Goal: Task Accomplishment & Management: Manage account settings

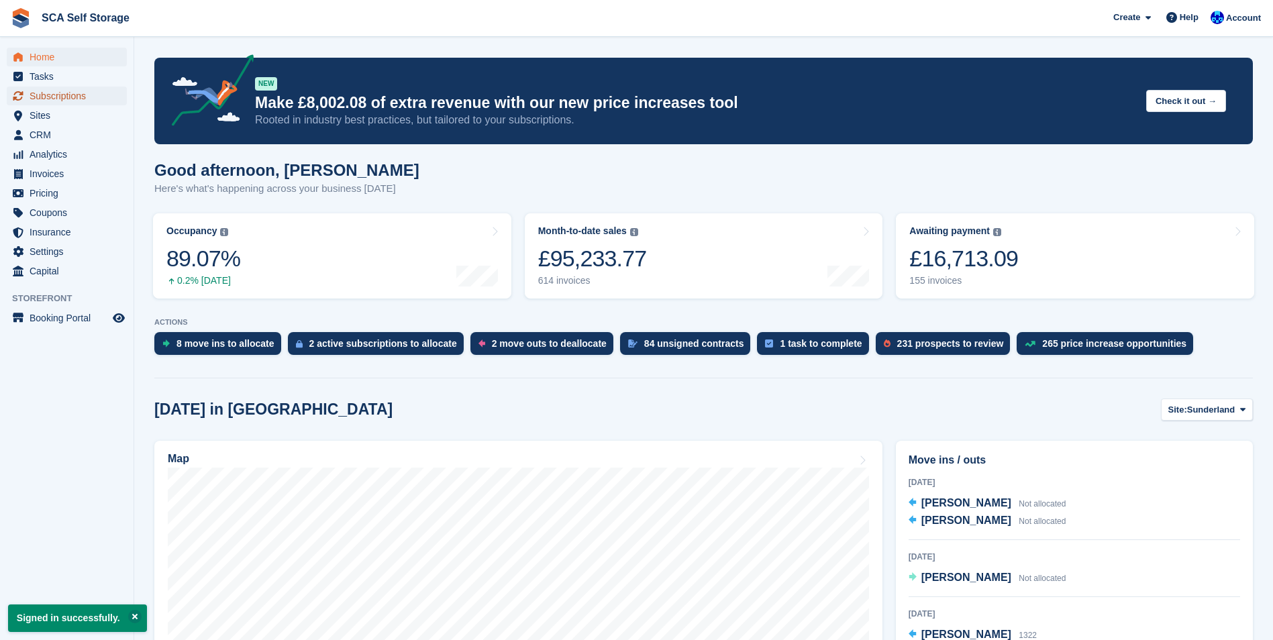
click at [42, 99] on span "Subscriptions" at bounding box center [70, 96] width 81 height 19
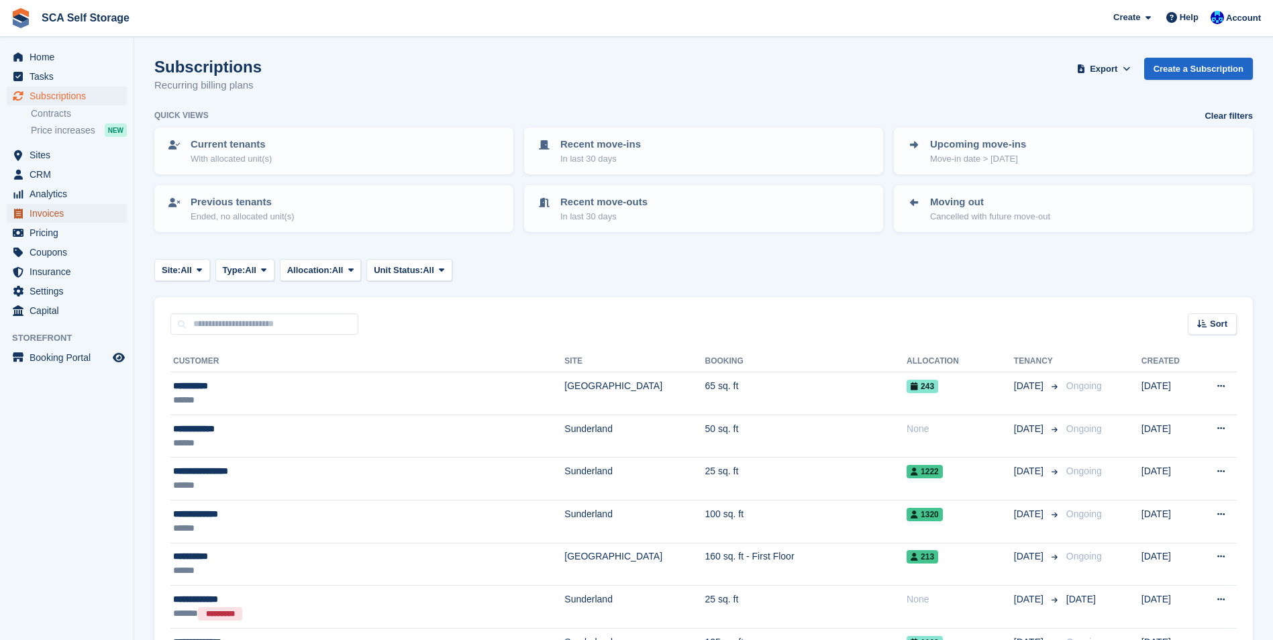
click at [38, 218] on span "Invoices" at bounding box center [70, 213] width 81 height 19
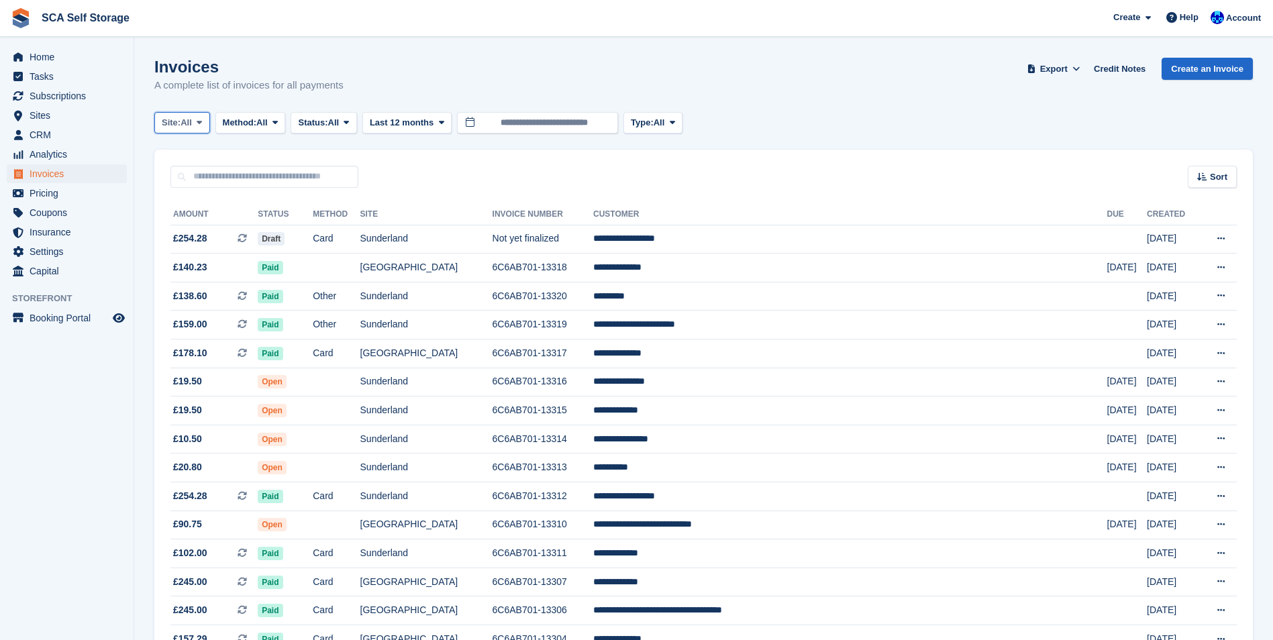
click at [178, 116] on span "Site:" at bounding box center [171, 122] width 19 height 13
click at [195, 174] on link "Sunderland" at bounding box center [220, 178] width 121 height 24
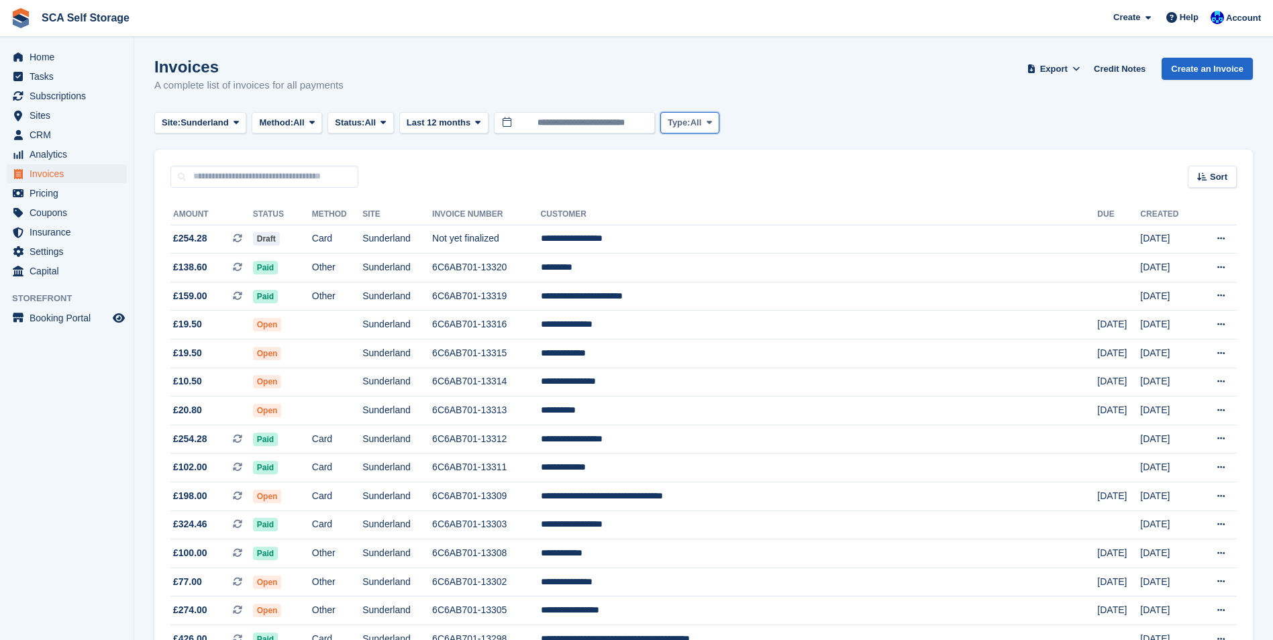
click at [712, 130] on button "Type: All" at bounding box center [689, 123] width 59 height 22
click at [693, 228] on link "Subscription" at bounding box center [724, 227] width 117 height 24
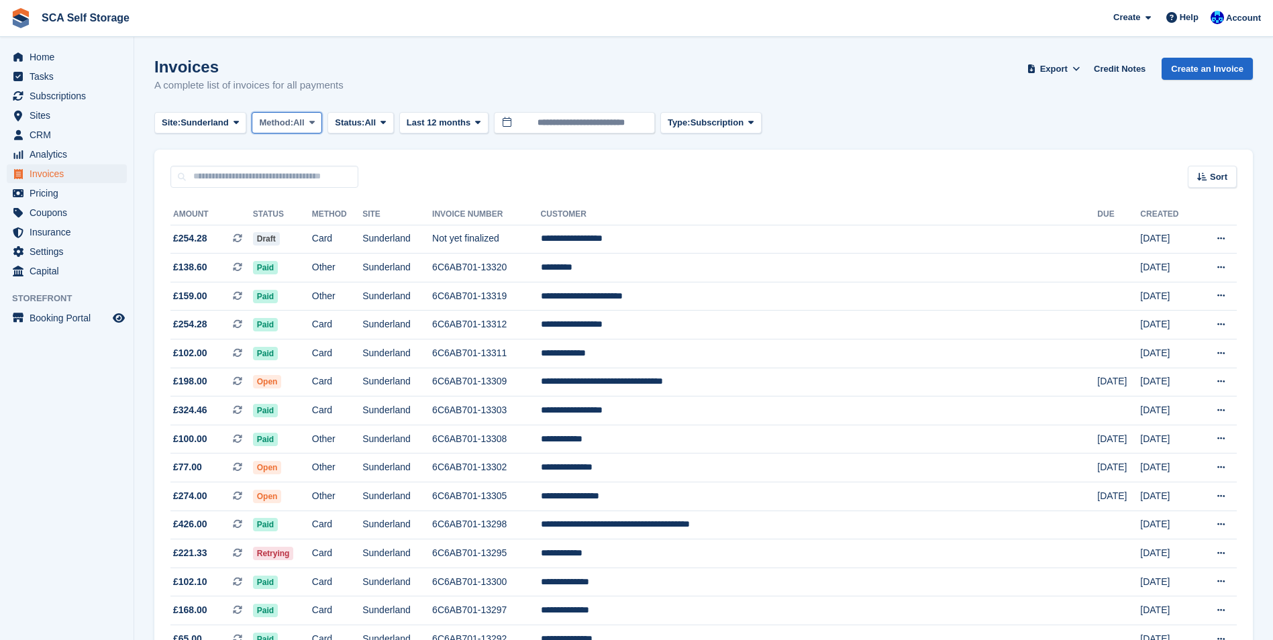
click at [322, 119] on button "Method: All" at bounding box center [287, 123] width 70 height 22
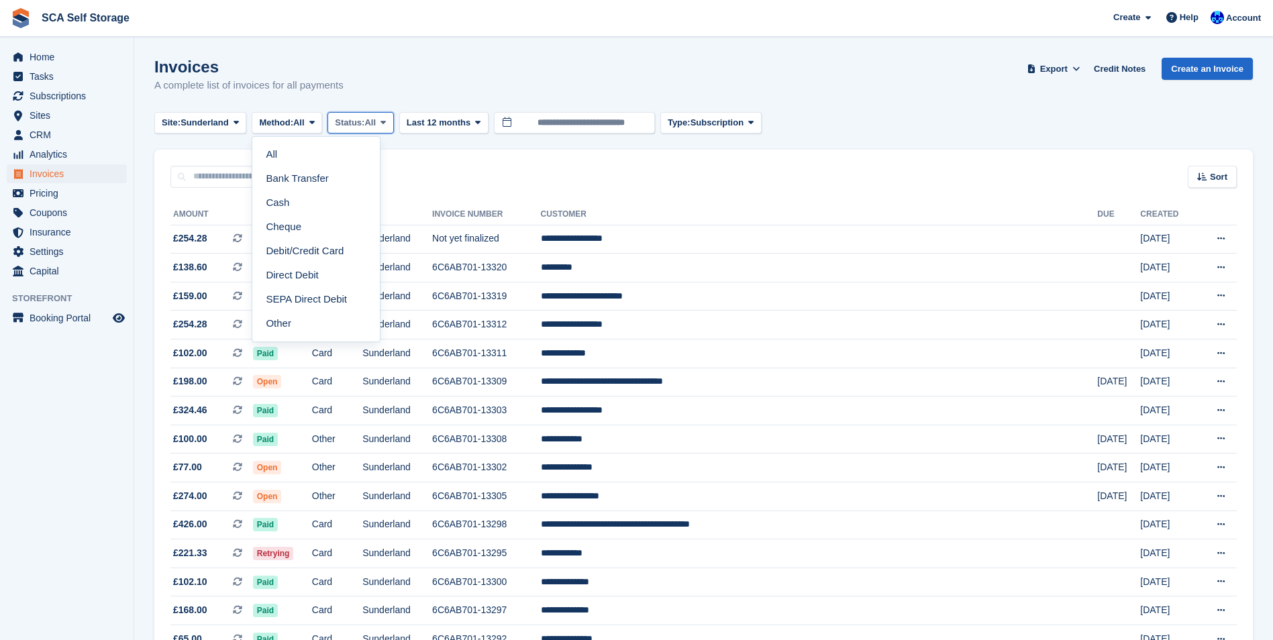
click at [354, 131] on button "Status: All" at bounding box center [360, 123] width 66 height 22
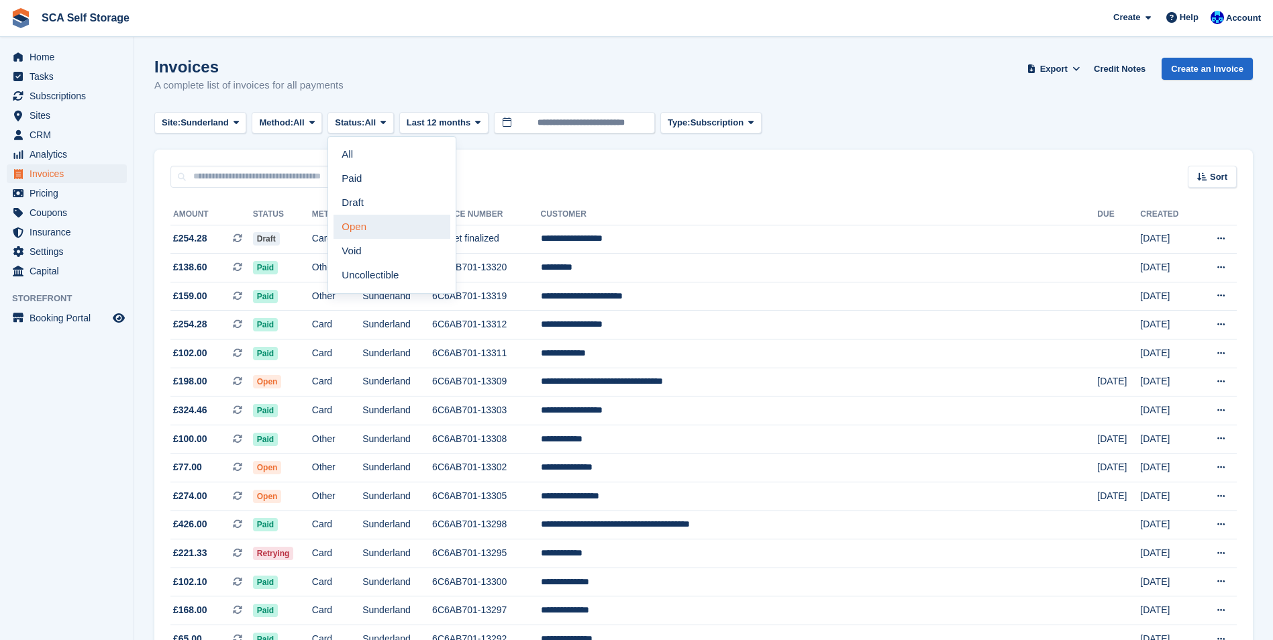
click at [378, 231] on link "Open" at bounding box center [391, 227] width 117 height 24
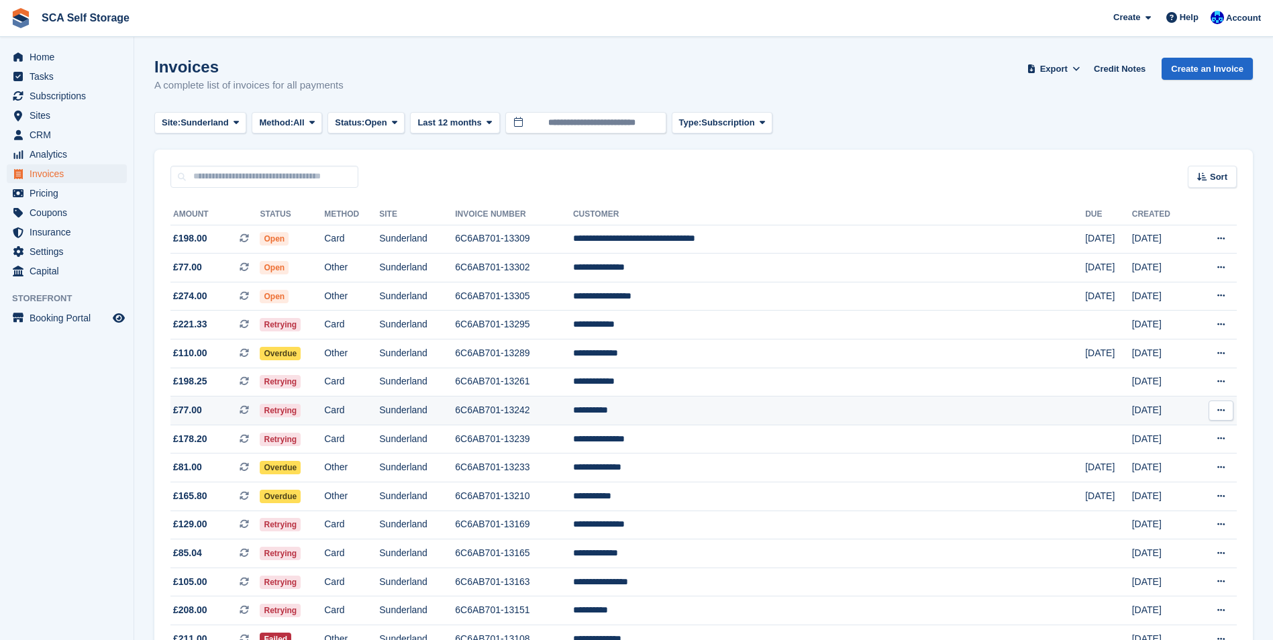
click at [721, 413] on td "**********" at bounding box center [829, 411] width 512 height 29
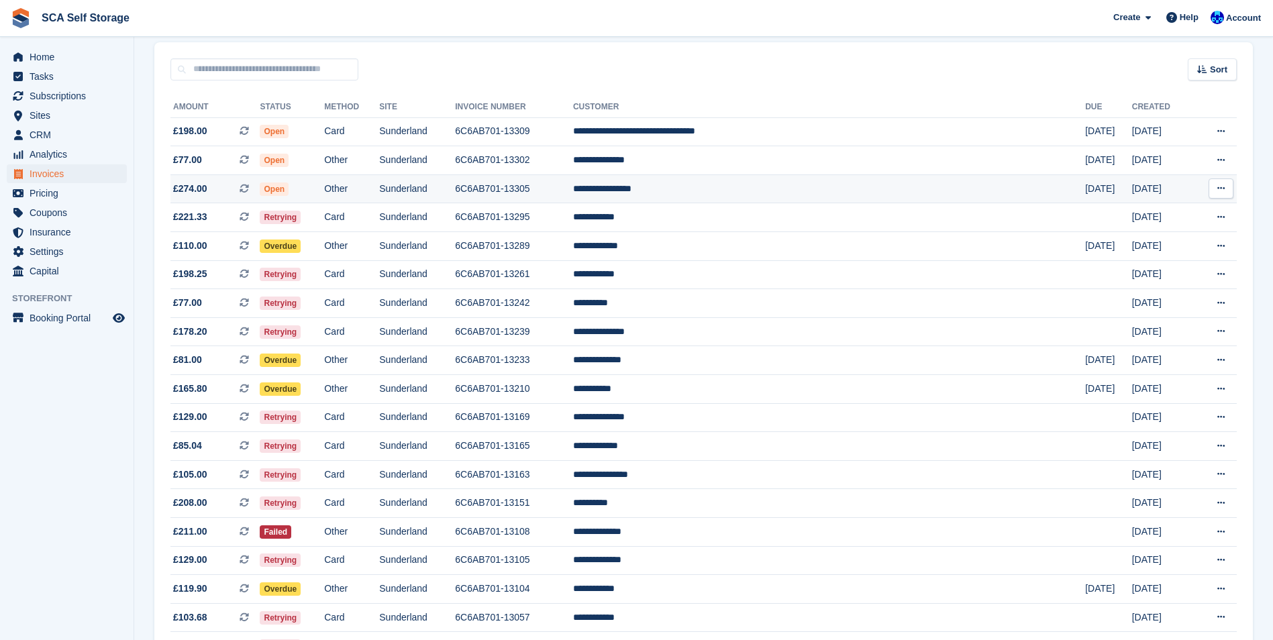
scroll to position [134, 0]
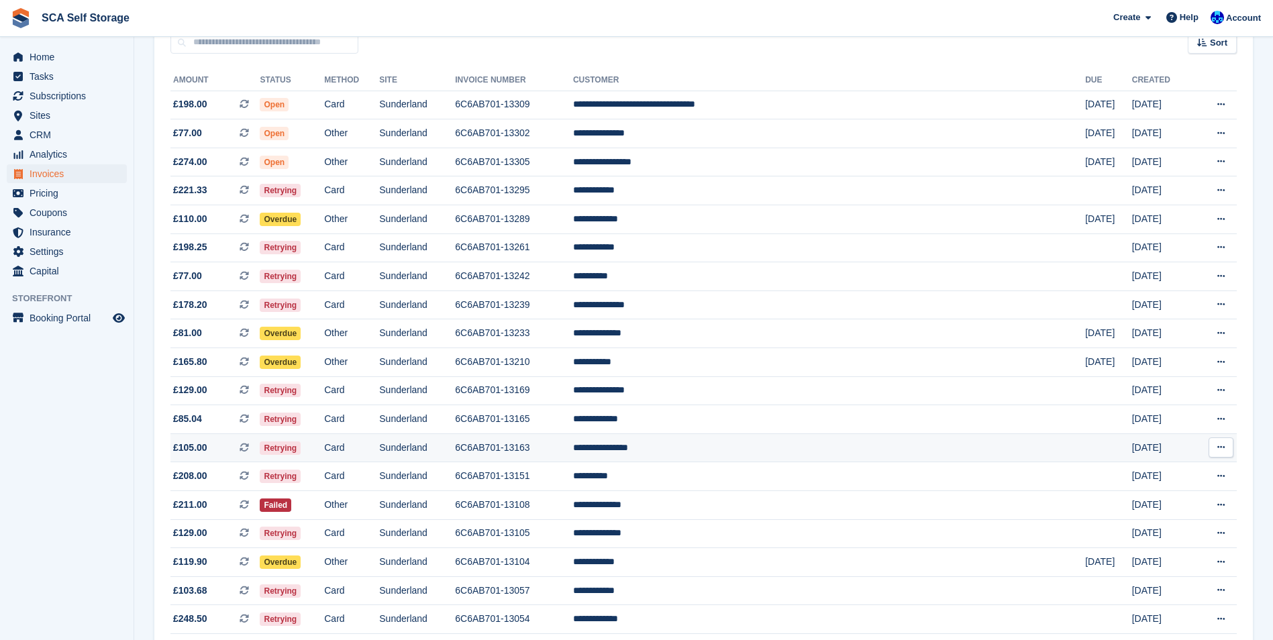
click at [852, 456] on td "**********" at bounding box center [829, 447] width 512 height 29
click at [199, 450] on span "£105.00" at bounding box center [190, 448] width 34 height 14
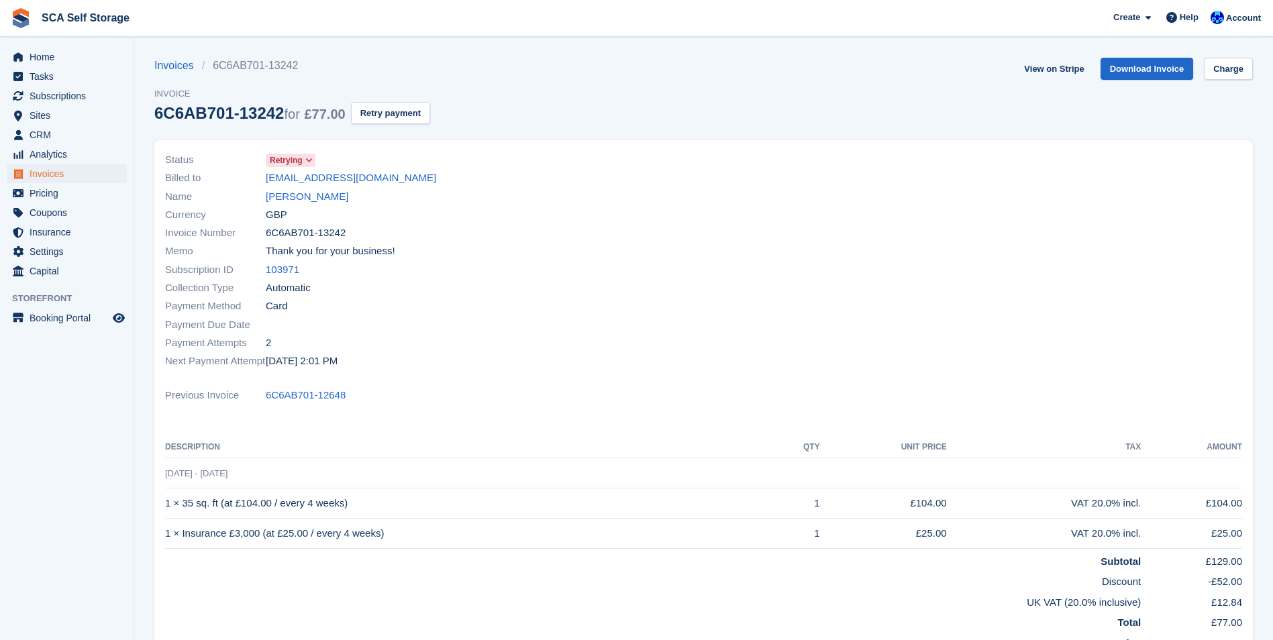
drag, startPoint x: 812, startPoint y: 390, endPoint x: 817, endPoint y: 384, distance: 8.2
click at [814, 388] on div "Previous Invoice 6C6AB701-12648" at bounding box center [703, 395] width 1077 height 18
drag, startPoint x: 315, startPoint y: 191, endPoint x: 327, endPoint y: 191, distance: 12.7
click at [315, 191] on link "Dawn Raven" at bounding box center [307, 196] width 83 height 15
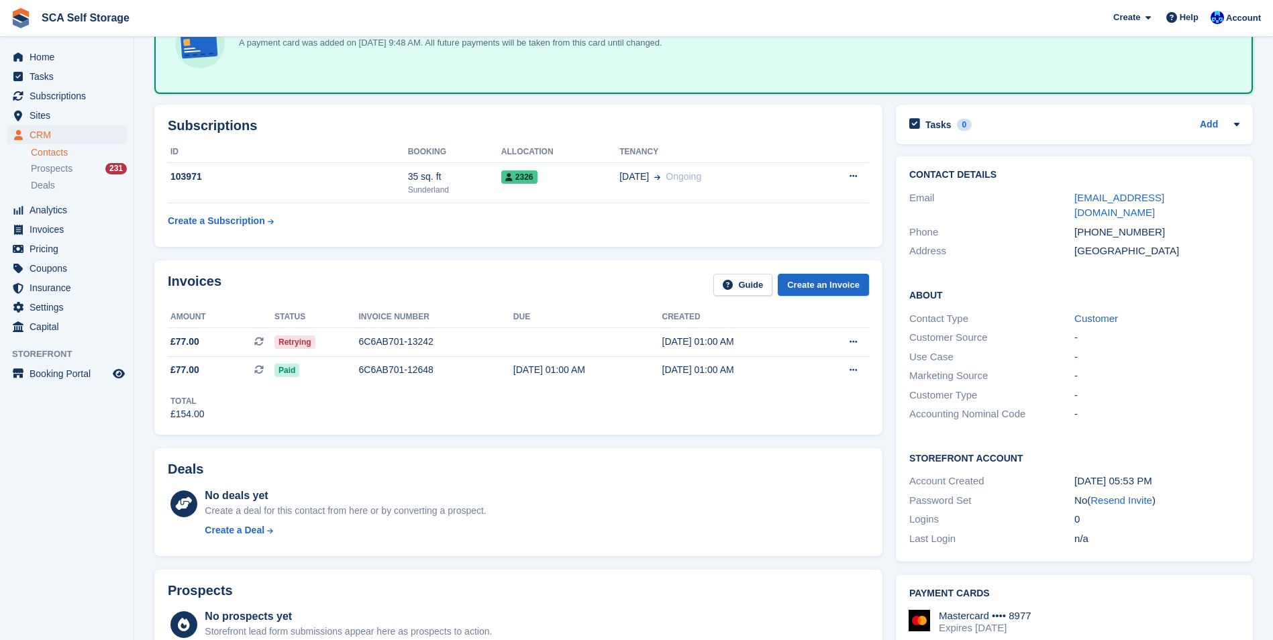
scroll to position [56, 0]
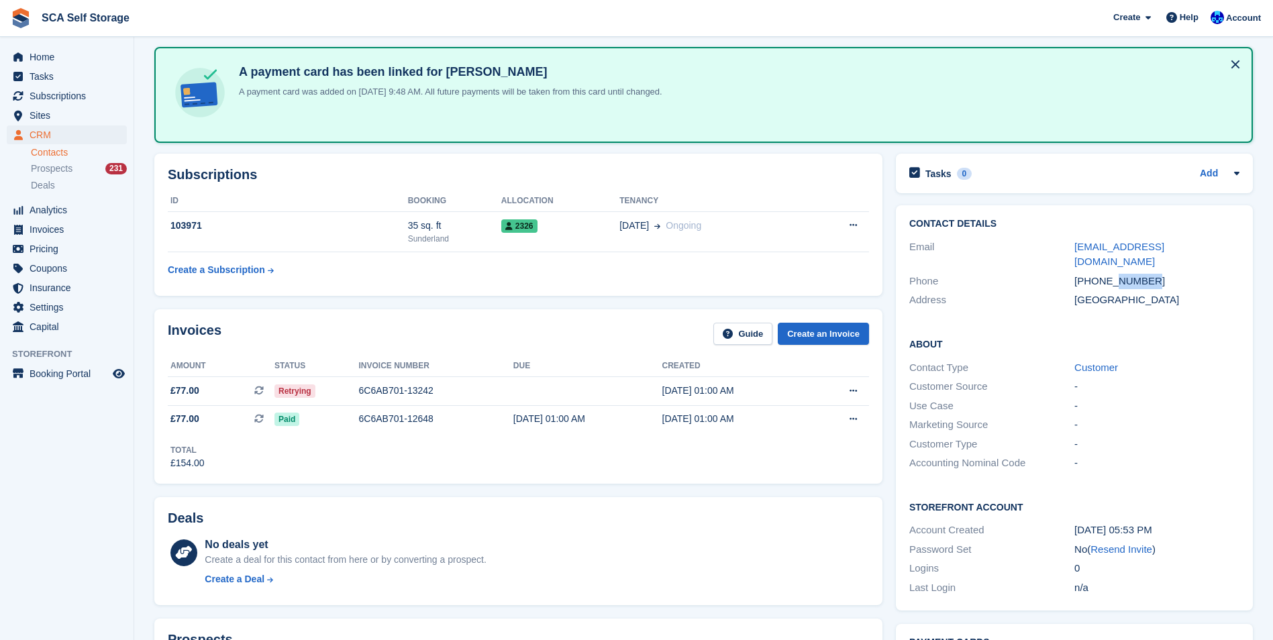
drag, startPoint x: 1149, startPoint y: 266, endPoint x: 1116, endPoint y: 269, distance: 33.7
click at [1116, 274] on div "+447807820265" at bounding box center [1156, 281] width 165 height 15
click at [717, 136] on div "A payment card has been linked for Dawn Raven A payment card was added on 30 Au…" at bounding box center [703, 95] width 1098 height 96
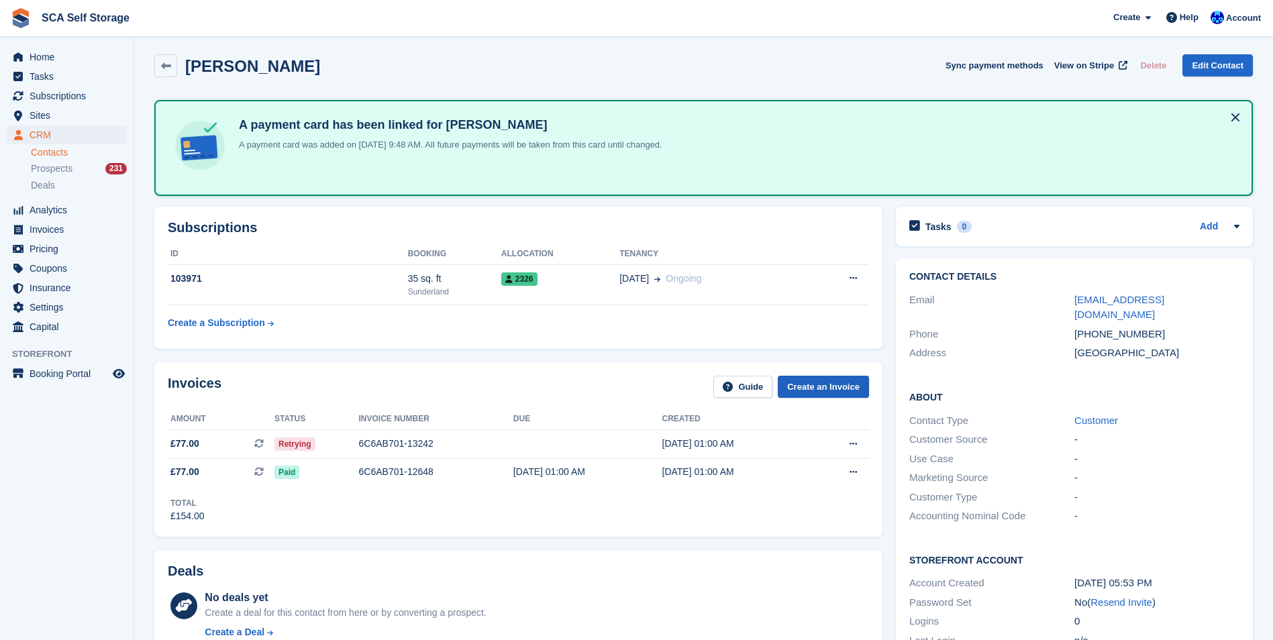
scroll to position [0, 0]
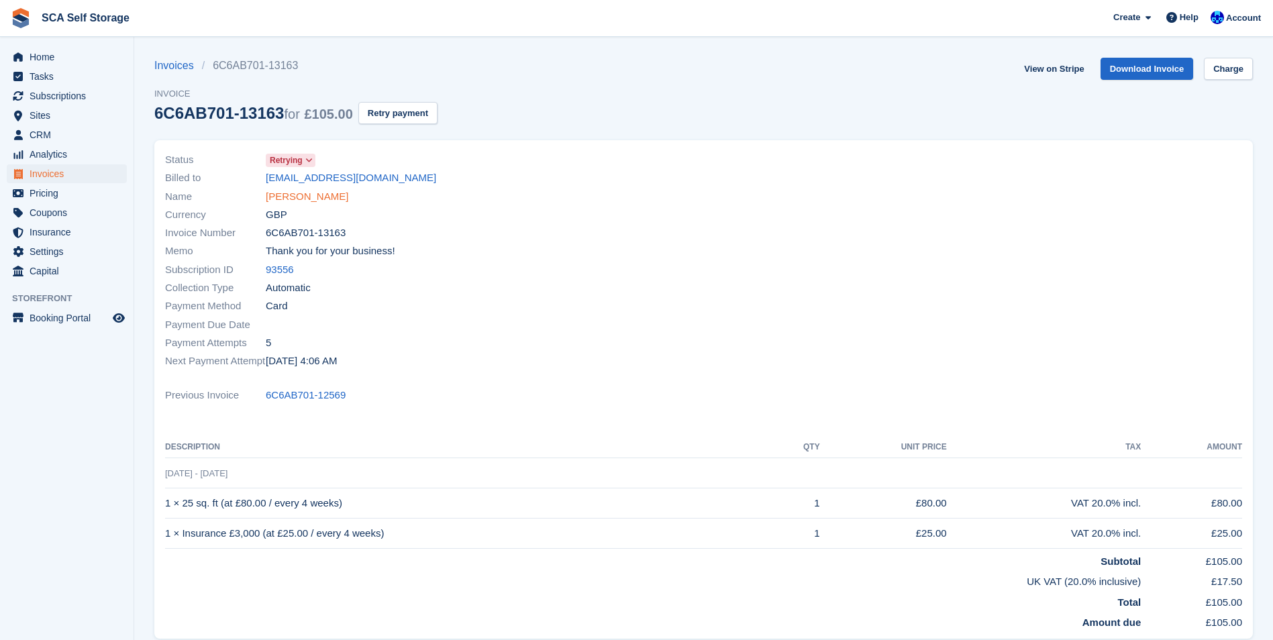
click at [299, 197] on link "[PERSON_NAME]" at bounding box center [307, 196] width 83 height 15
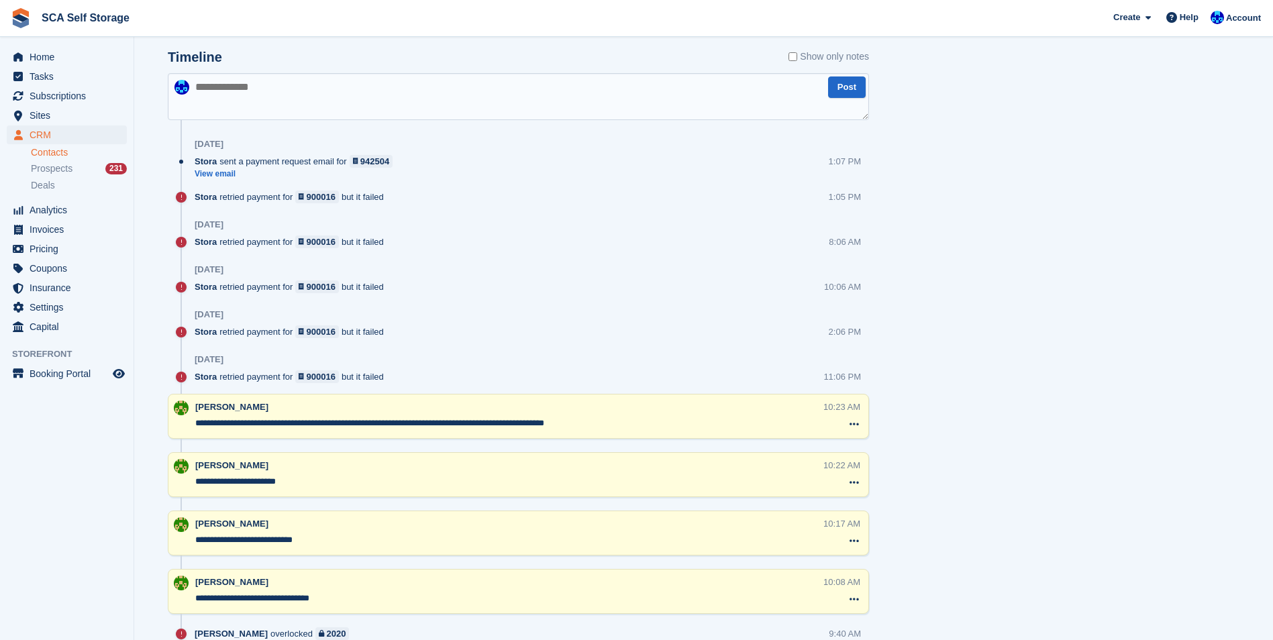
scroll to position [805, 0]
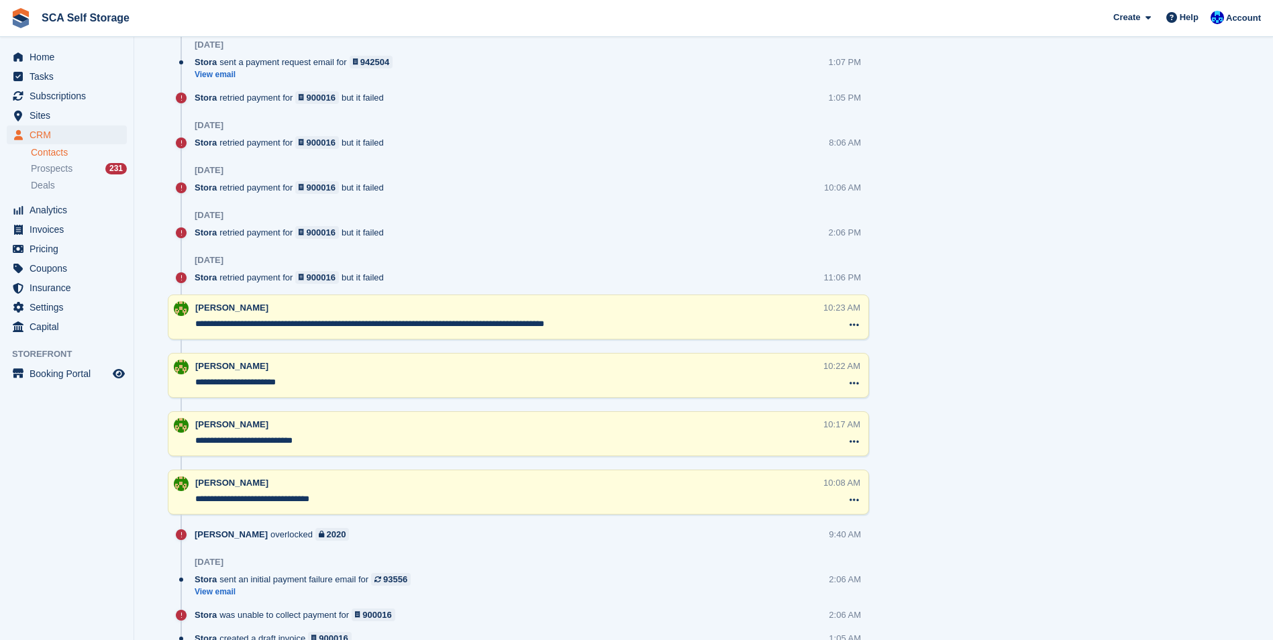
click at [584, 202] on div "Stora retried payment for 900016 but it failed 10:06 AM" at bounding box center [532, 192] width 674 height 23
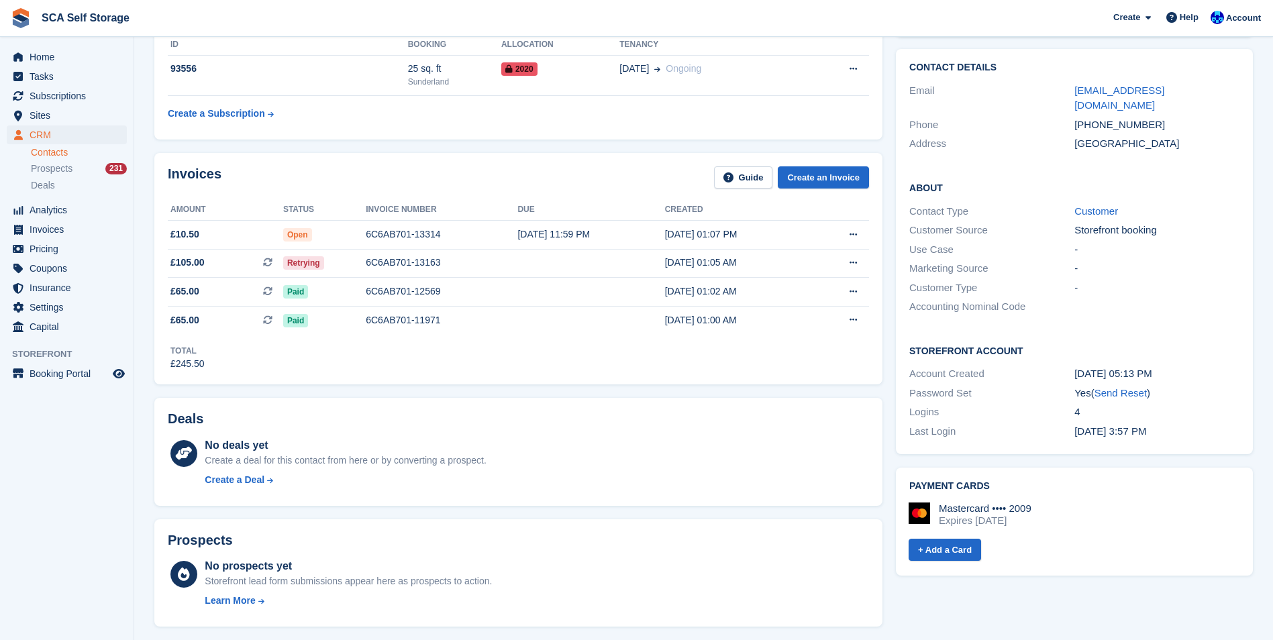
scroll to position [0, 0]
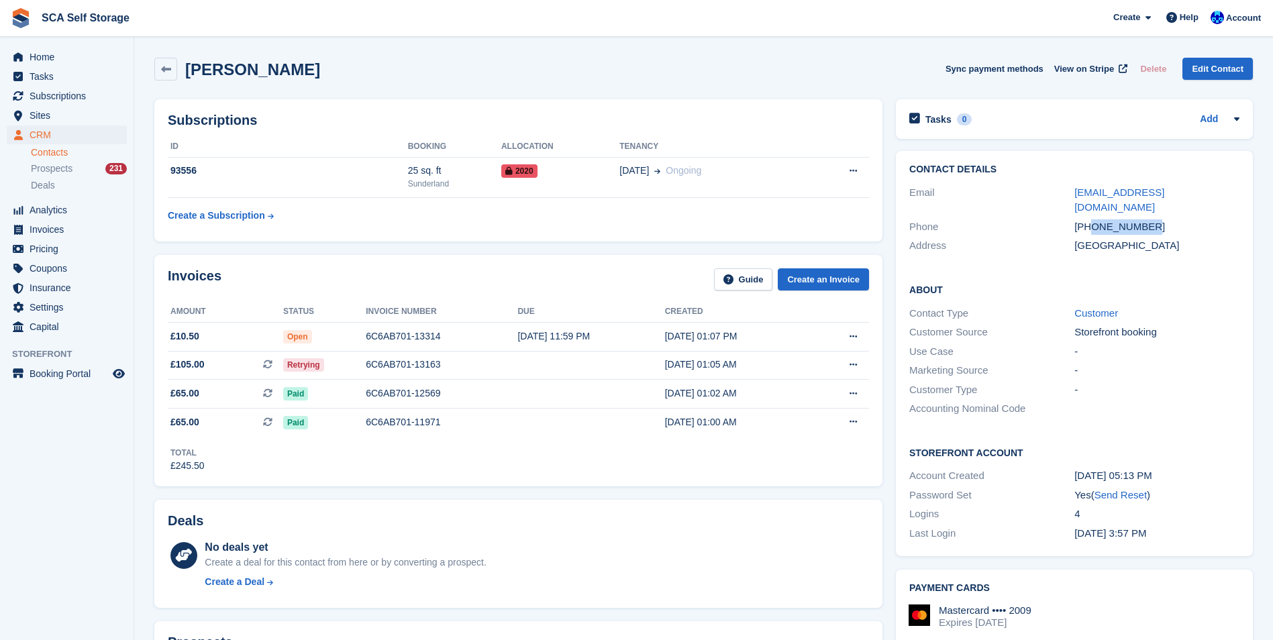
drag, startPoint x: 1162, startPoint y: 210, endPoint x: 1092, endPoint y: 214, distance: 70.6
click at [1092, 219] on div "[PHONE_NUMBER]" at bounding box center [1156, 226] width 165 height 15
click at [386, 362] on div "6C6AB701-13163" at bounding box center [442, 365] width 152 height 14
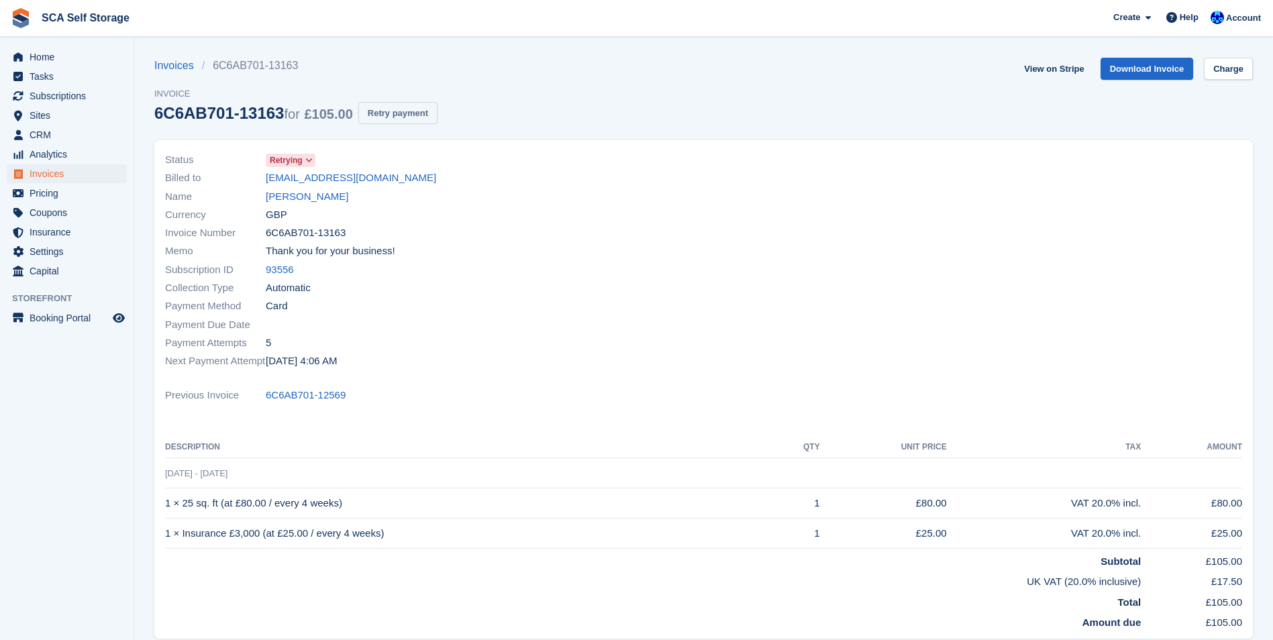
click at [376, 117] on button "Retry payment" at bounding box center [397, 113] width 79 height 22
click at [688, 101] on div "Invoices 6C6AB701-13163 Invoice 6C6AB701-13163 for £105.00 Retry payment View o…" at bounding box center [703, 99] width 1098 height 83
click at [329, 194] on link "Charlotte Franks" at bounding box center [307, 196] width 83 height 15
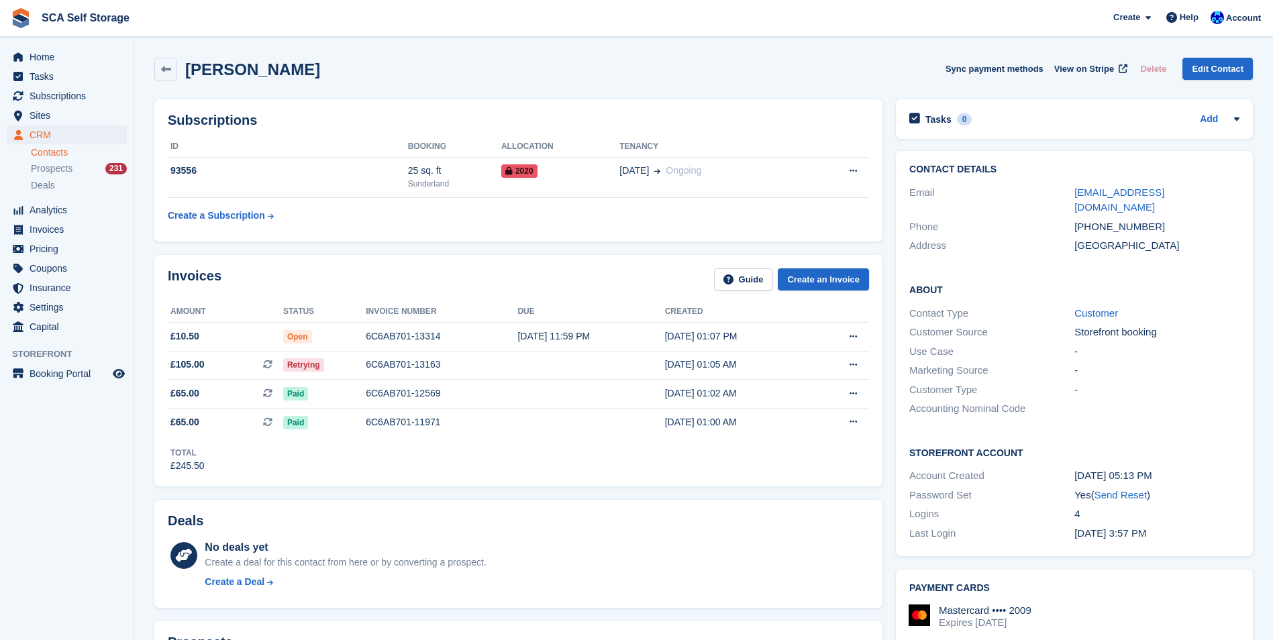
click at [672, 76] on div "Charlotte Franks Sync payment methods View on Stripe Delete Edit Contact" at bounding box center [703, 69] width 1098 height 23
click at [869, 55] on div "Charlotte Franks Sync payment methods View on Stripe Delete Edit Contact" at bounding box center [704, 72] width 1112 height 42
click at [470, 177] on div "25 sq. ft" at bounding box center [454, 171] width 93 height 14
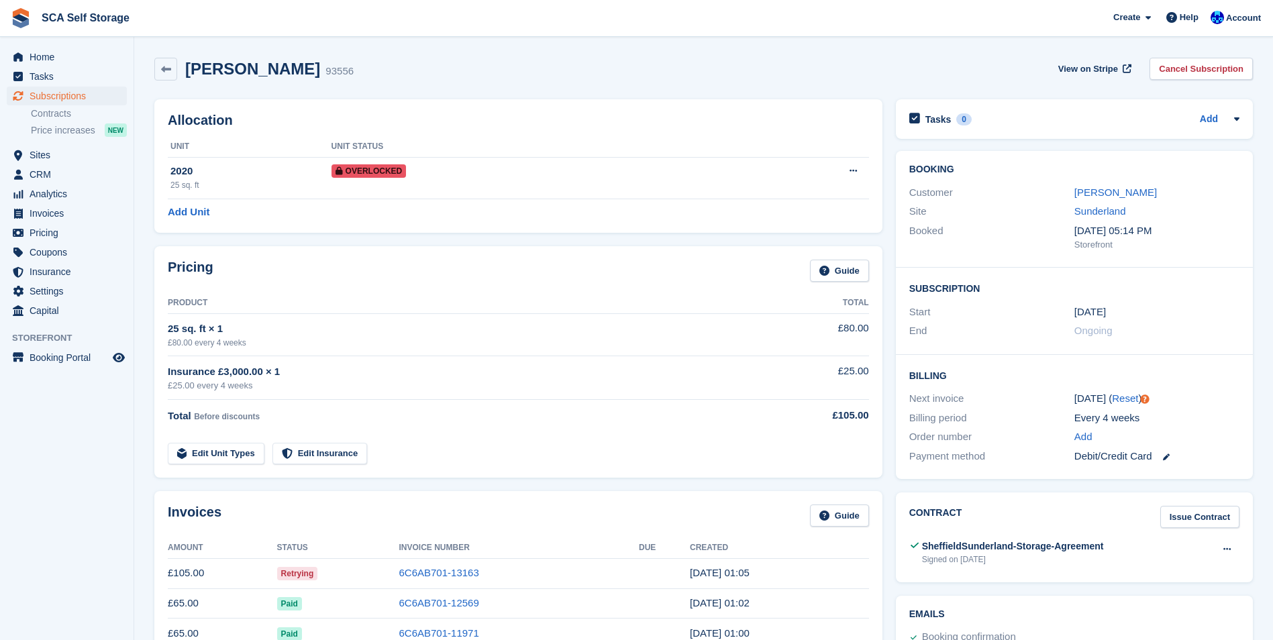
click at [486, 359] on td "Insurance £3,000.00 × 1 £25.00 every 4 weeks" at bounding box center [464, 378] width 592 height 44
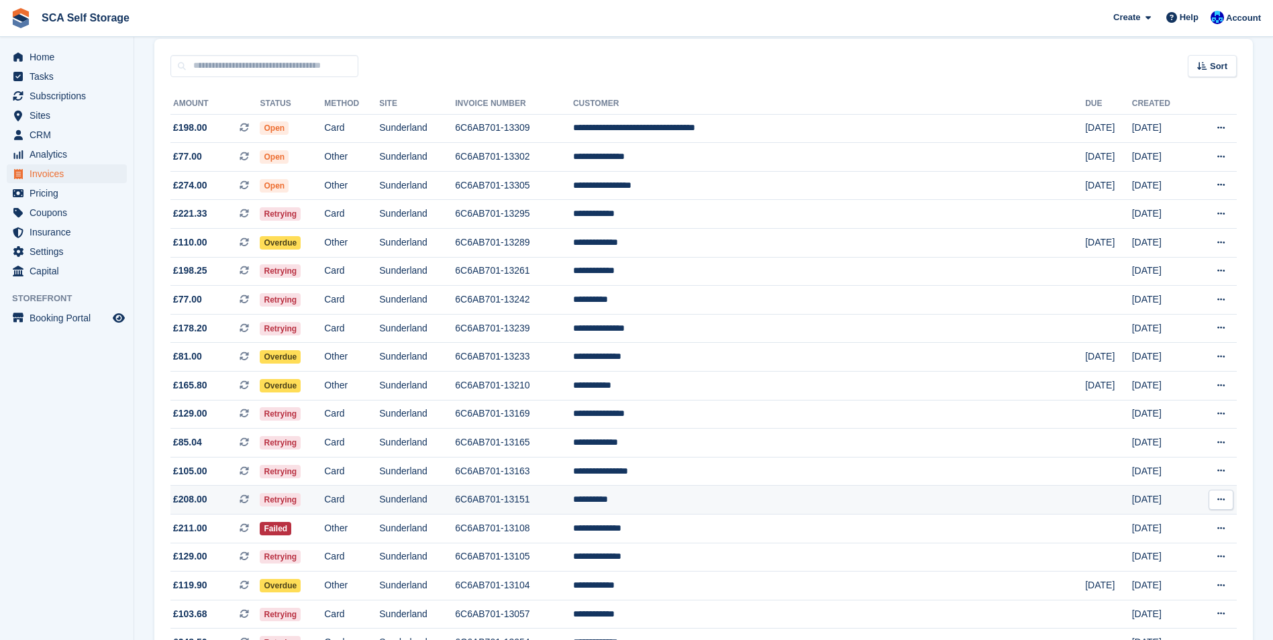
scroll to position [134, 0]
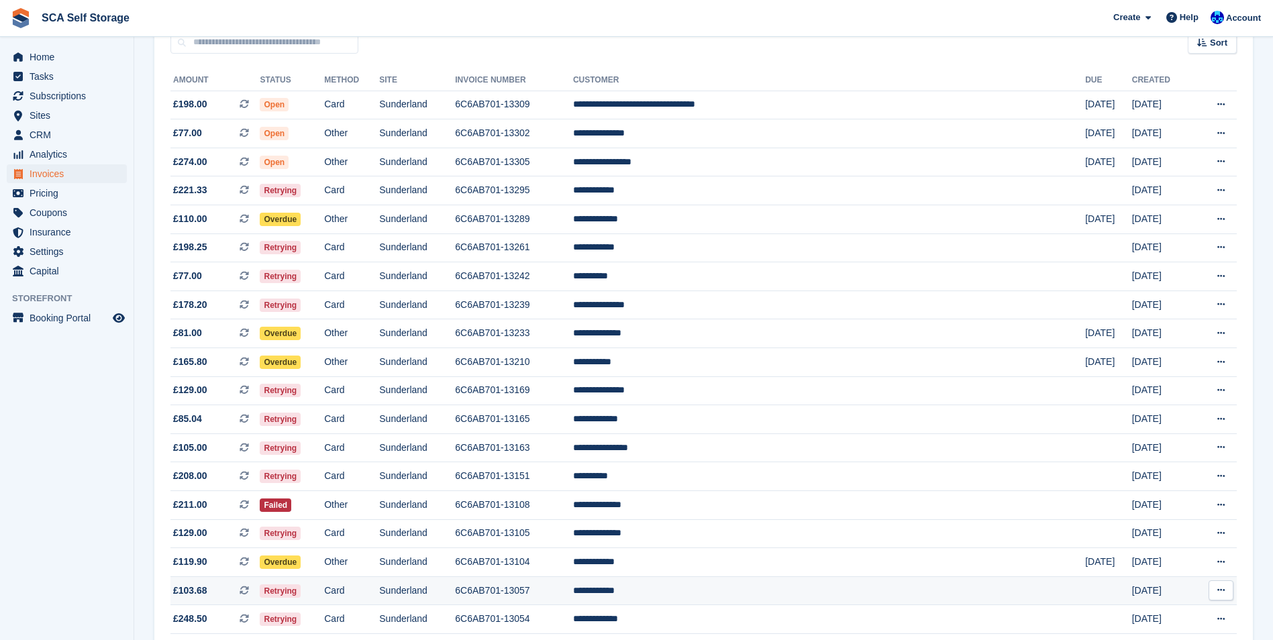
click at [737, 585] on td "**********" at bounding box center [829, 590] width 512 height 29
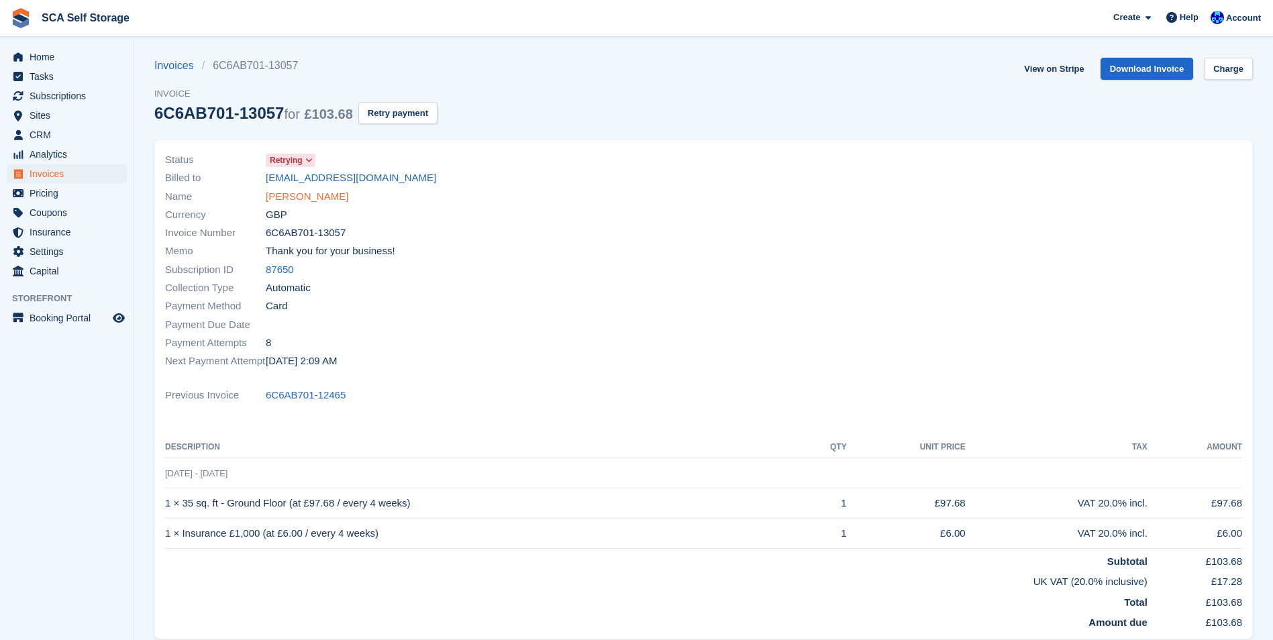
click at [293, 199] on link "[PERSON_NAME]" at bounding box center [307, 196] width 83 height 15
